Goal: Task Accomplishment & Management: Manage account settings

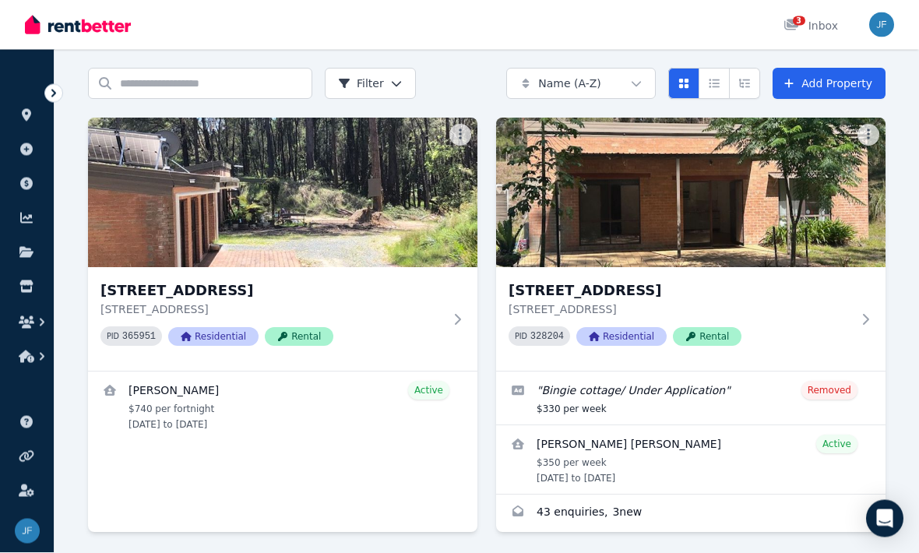
scroll to position [50, 0]
click at [152, 242] on img at bounding box center [282, 193] width 389 height 150
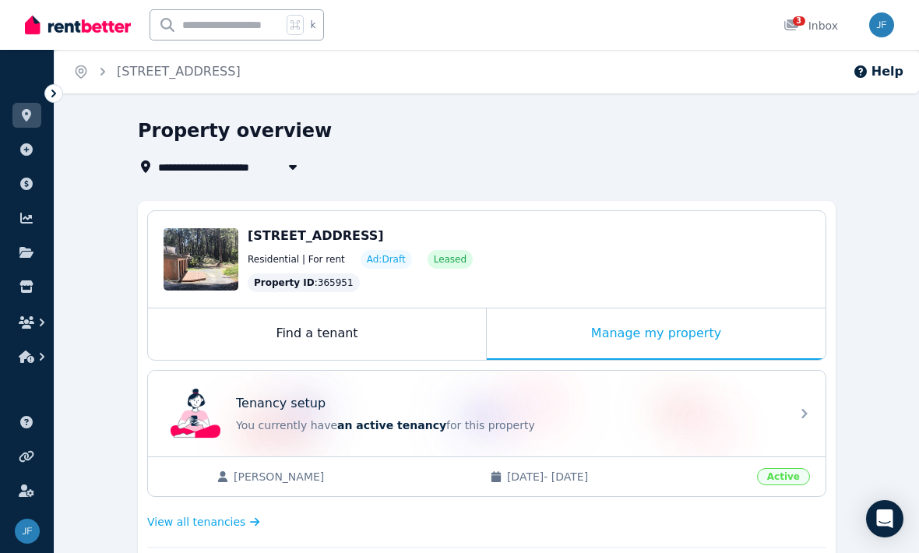
click at [27, 328] on icon "button" at bounding box center [27, 322] width 16 height 12
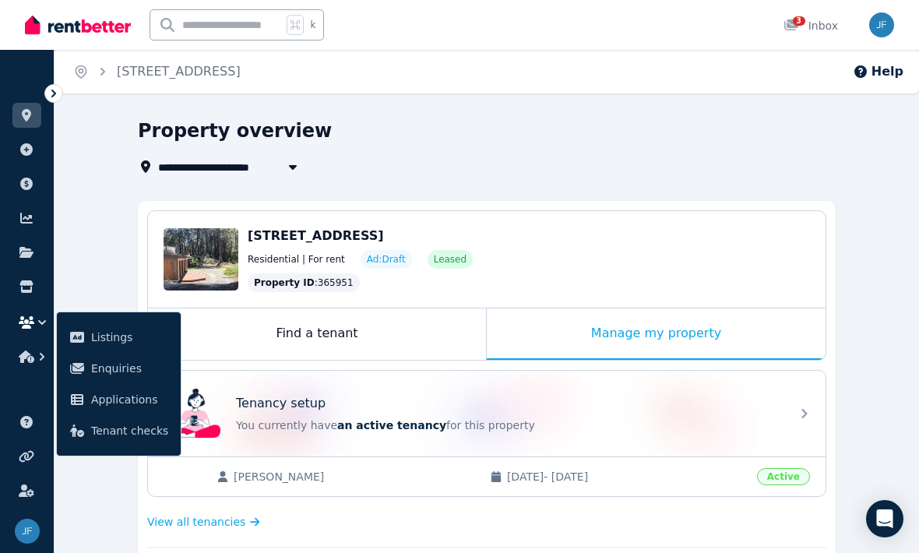
click at [29, 359] on icon "button" at bounding box center [27, 356] width 16 height 12
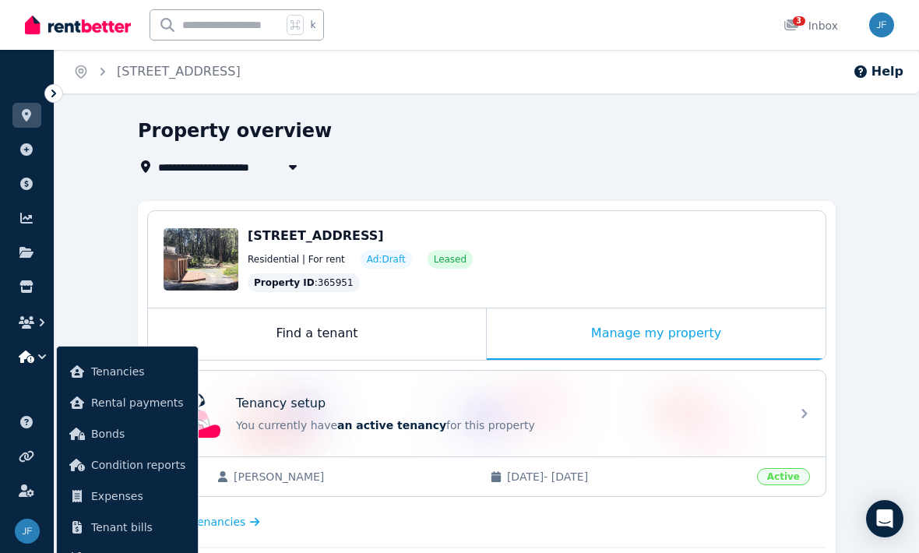
click at [36, 284] on link at bounding box center [26, 286] width 29 height 25
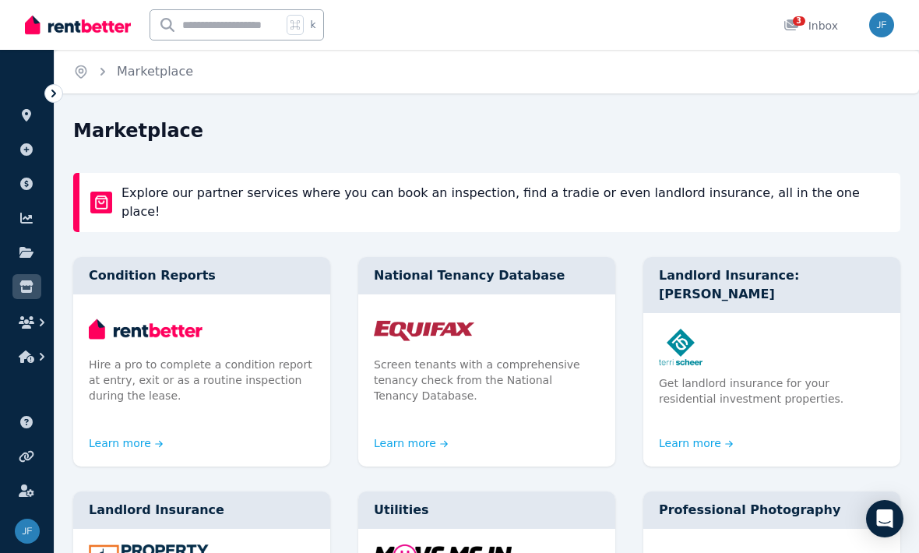
click at [24, 247] on icon at bounding box center [27, 252] width 16 height 12
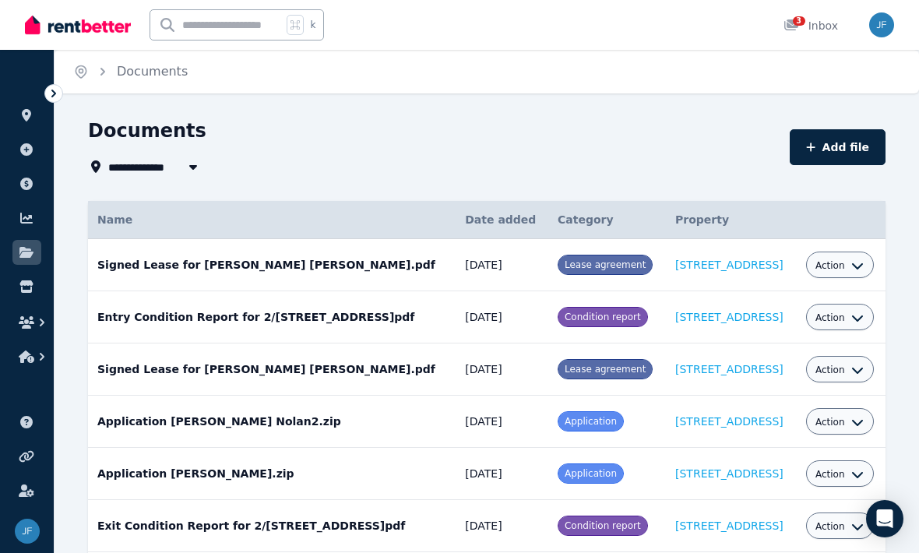
click at [23, 220] on icon at bounding box center [27, 218] width 16 height 12
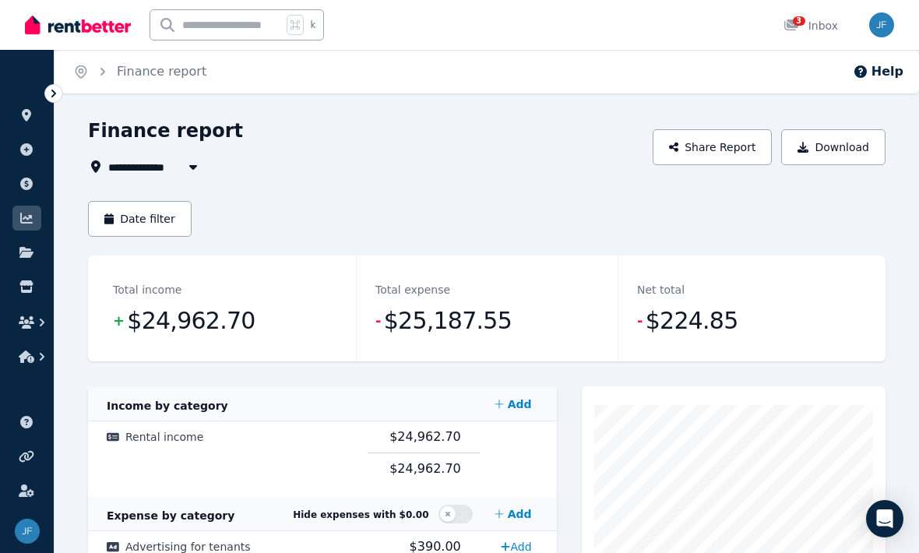
click at [27, 182] on icon at bounding box center [27, 184] width 16 height 12
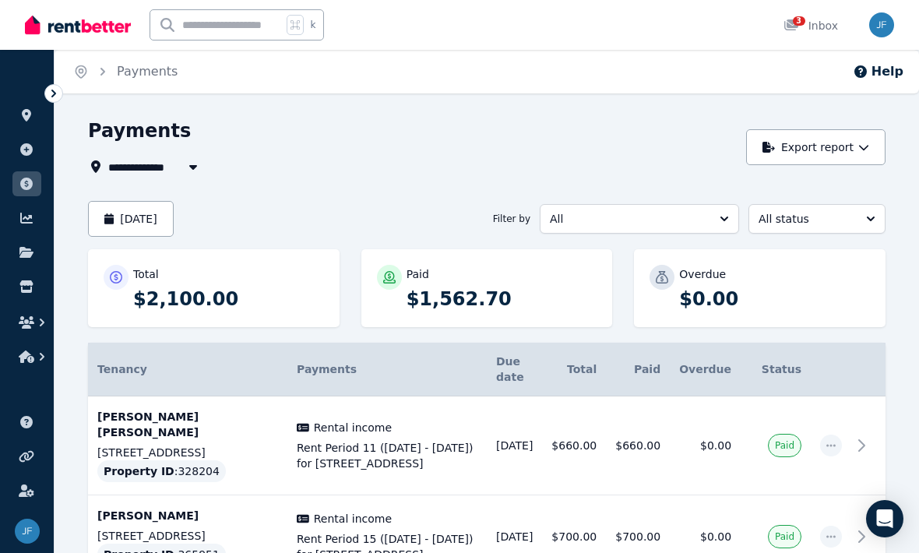
click at [30, 150] on icon at bounding box center [26, 149] width 12 height 12
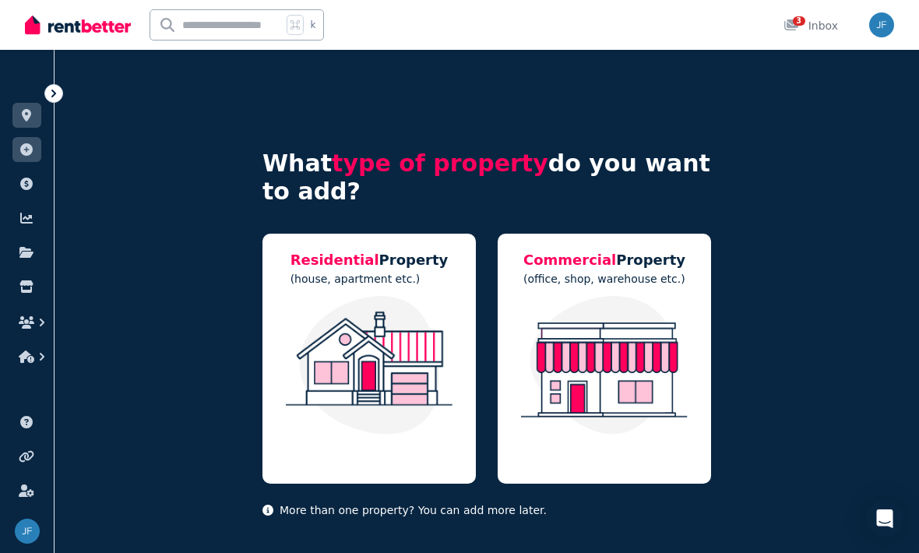
click at [22, 108] on link at bounding box center [26, 115] width 29 height 25
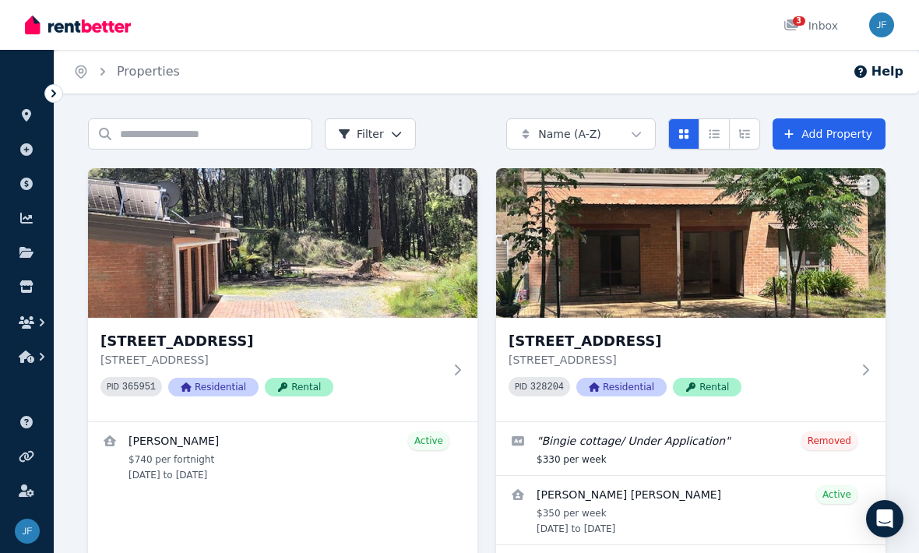
click at [805, 28] on div "3" at bounding box center [796, 26] width 25 height 16
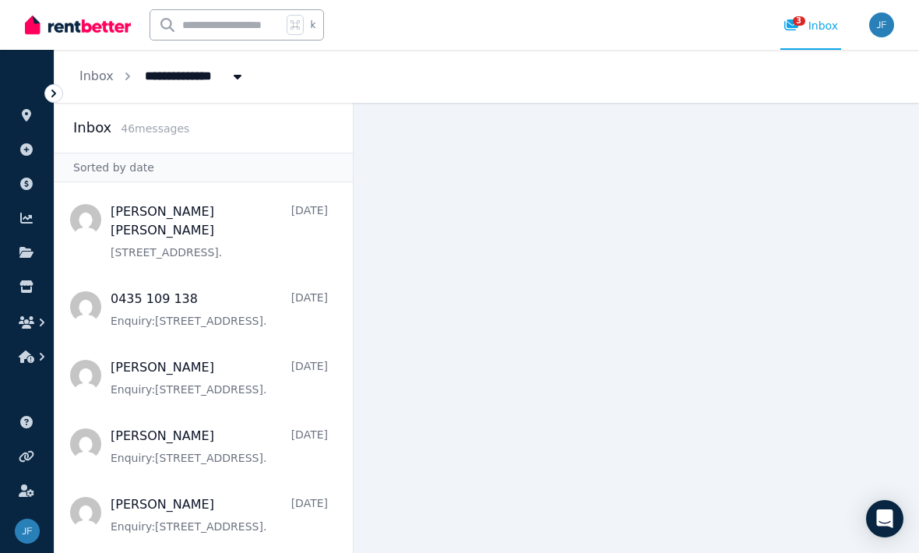
click at [24, 456] on icon at bounding box center [26, 457] width 15 height 12
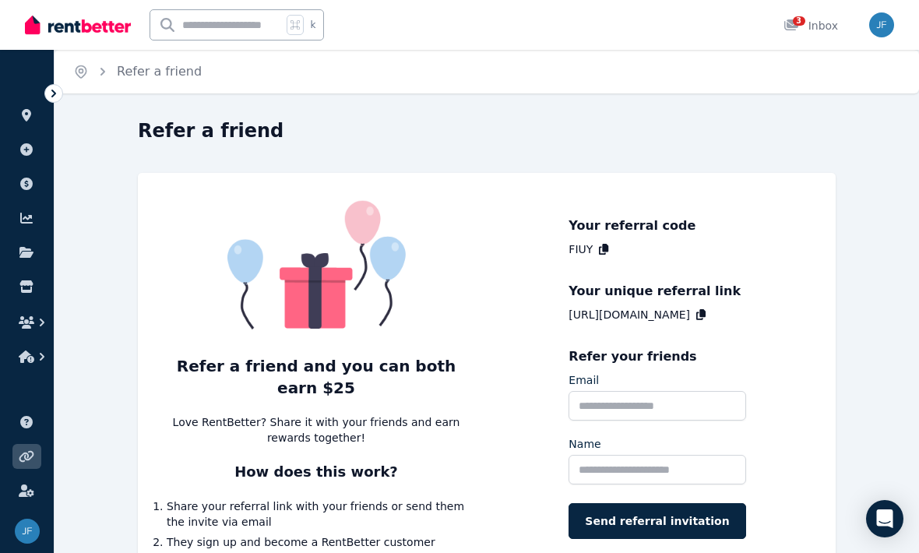
click at [26, 493] on icon at bounding box center [26, 490] width 15 height 12
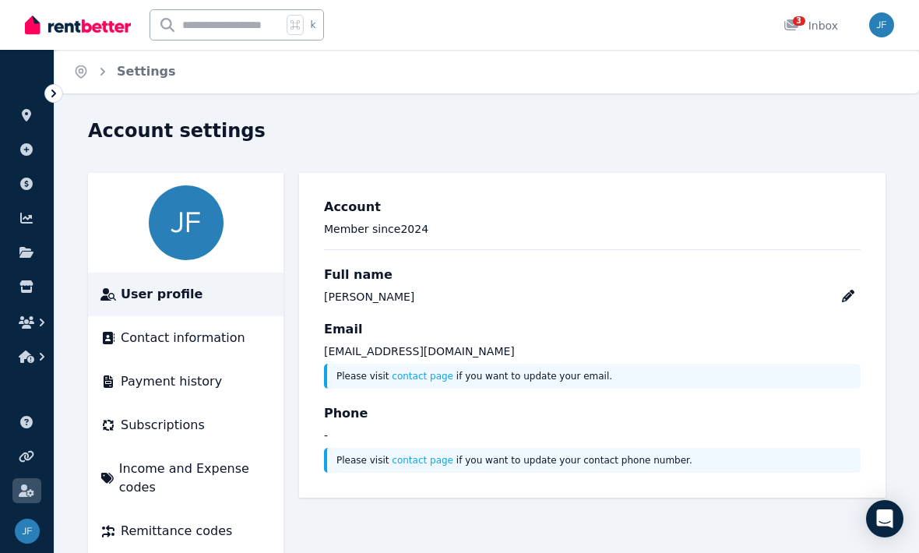
click at [23, 112] on icon at bounding box center [26, 115] width 9 height 12
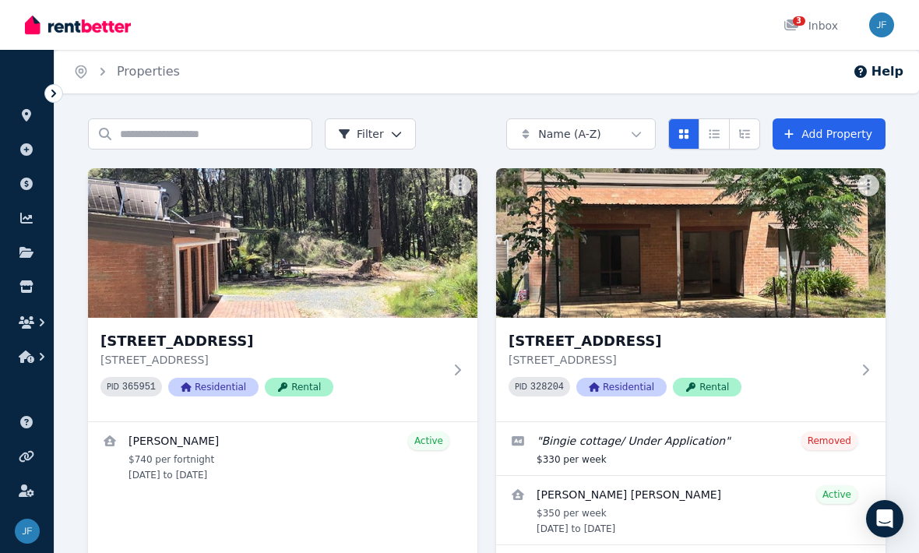
click at [157, 347] on h3 "[STREET_ADDRESS]" at bounding box center [271, 341] width 343 height 22
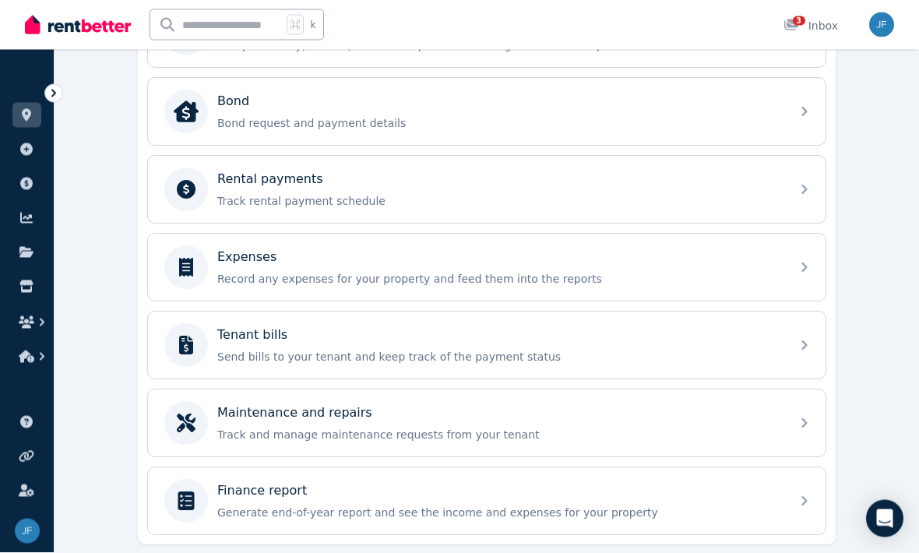
scroll to position [570, 0]
click at [791, 418] on div "Maintenance and repairs Track and manage maintenance requests from your tenant" at bounding box center [487, 423] width 678 height 67
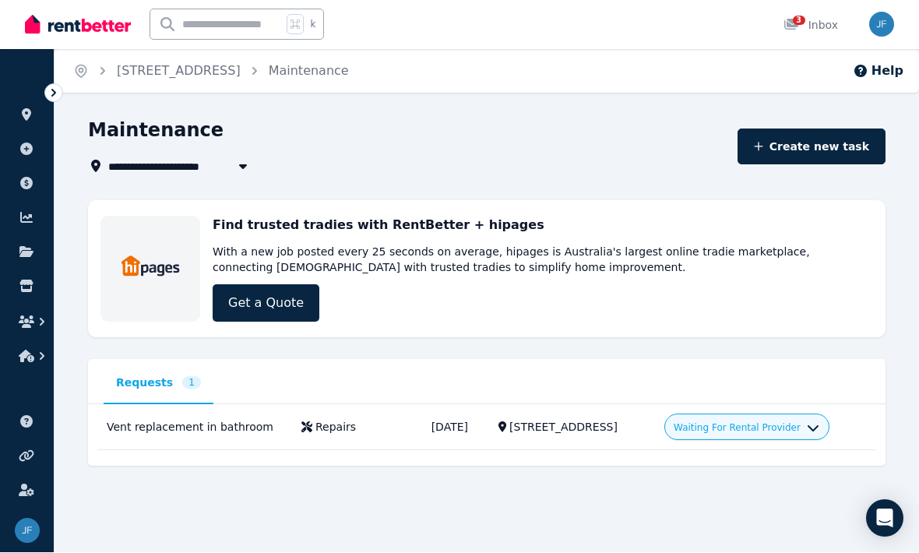
click at [177, 429] on div "Vent replacement in bathroom" at bounding box center [195, 428] width 176 height 16
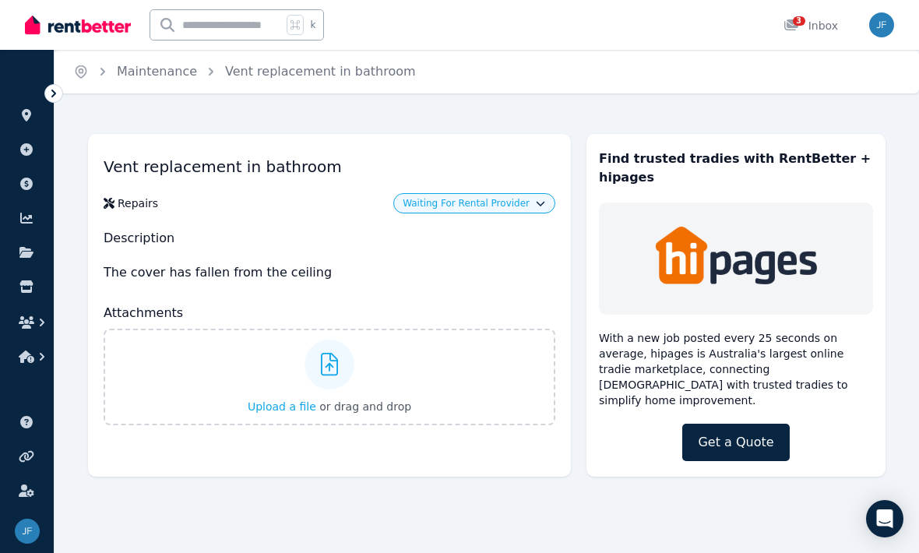
click at [541, 201] on icon "button" at bounding box center [540, 203] width 9 height 9
click at [210, 502] on div "Home Maintenance Vent replacement in bathroom Vent replacement in bathroom Repa…" at bounding box center [459, 276] width 919 height 553
click at [801, 20] on span "3" at bounding box center [799, 20] width 12 height 9
click at [534, 207] on button "Waiting For Rental Provider" at bounding box center [474, 203] width 143 height 12
click at [452, 234] on link "Approve" at bounding box center [474, 236] width 150 height 28
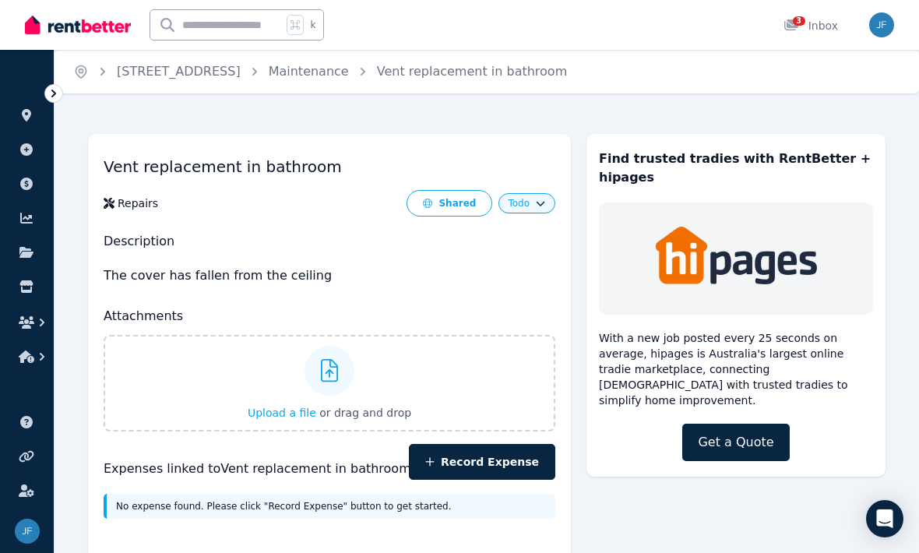
click at [517, 203] on span "Todo" at bounding box center [519, 203] width 22 height 12
click at [432, 235] on link "To do" at bounding box center [474, 236] width 150 height 28
